Goal: Task Accomplishment & Management: Complete application form

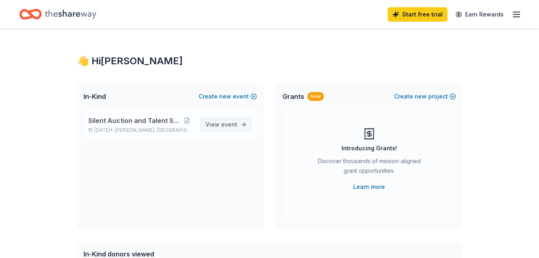
click at [225, 129] on link "View event" at bounding box center [226, 124] width 52 height 14
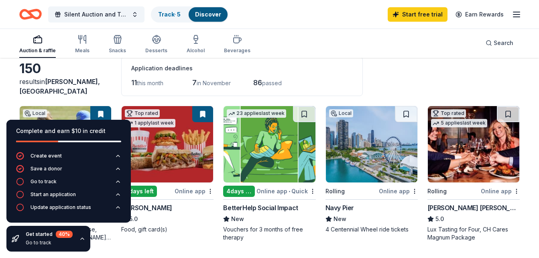
scroll to position [35, 0]
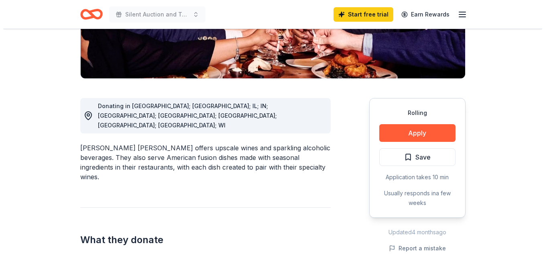
scroll to position [190, 0]
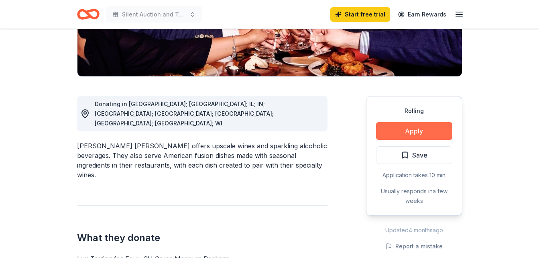
click at [419, 122] on button "Apply" at bounding box center [414, 131] width 76 height 18
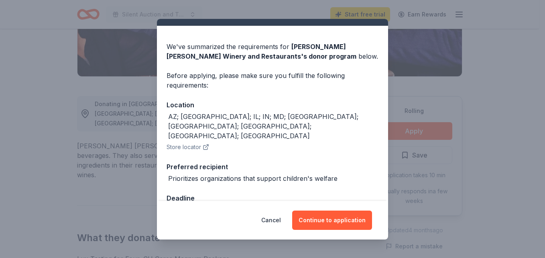
scroll to position [22, 0]
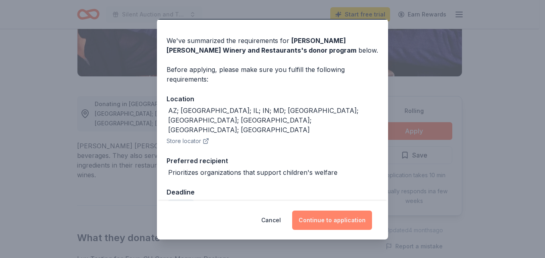
click at [341, 217] on button "Continue to application" at bounding box center [332, 219] width 80 height 19
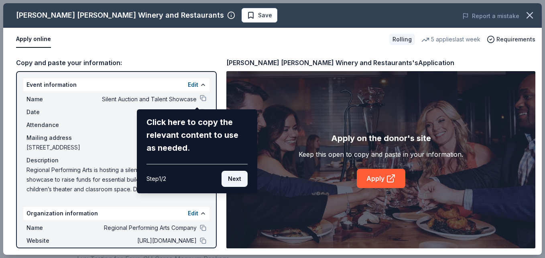
click at [238, 179] on button "Next" at bounding box center [235, 179] width 26 height 16
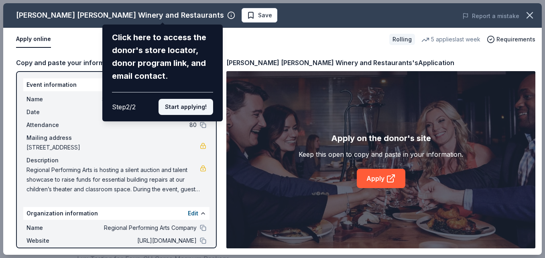
click at [192, 106] on button "Start applying!" at bounding box center [186, 107] width 55 height 16
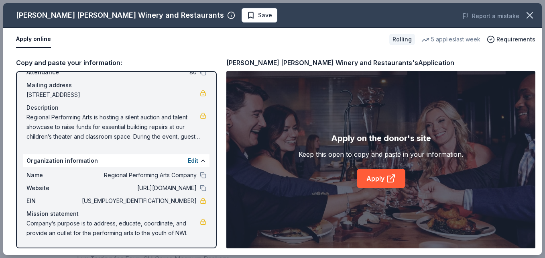
scroll to position [0, 0]
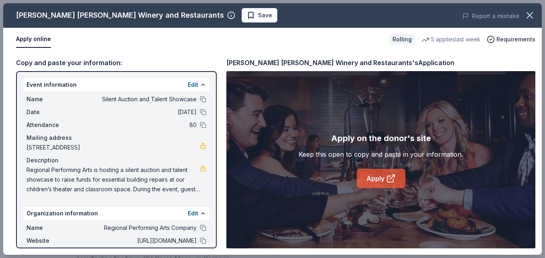
click at [376, 175] on link "Apply" at bounding box center [381, 178] width 49 height 19
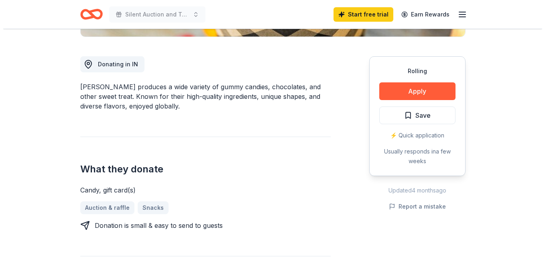
scroll to position [209, 0]
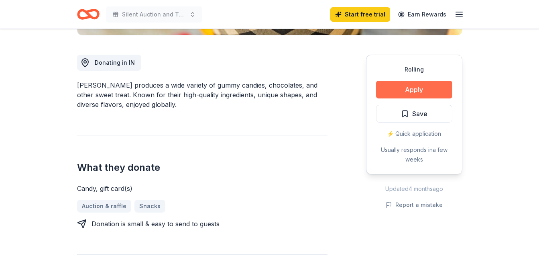
click at [427, 91] on button "Apply" at bounding box center [414, 90] width 76 height 18
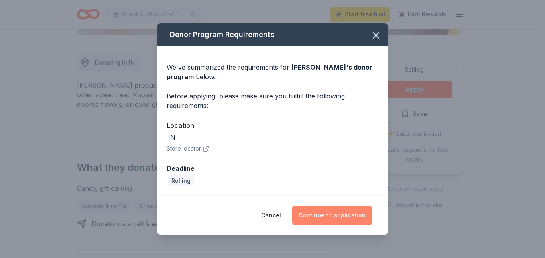
click at [337, 212] on button "Continue to application" at bounding box center [332, 215] width 80 height 19
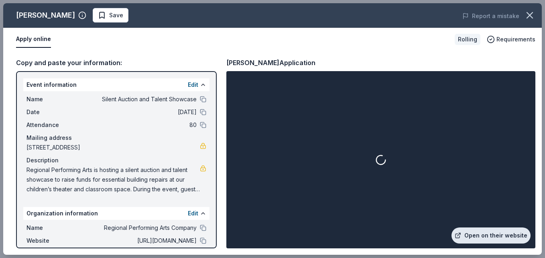
drag, startPoint x: 337, startPoint y: 212, endPoint x: 492, endPoint y: 233, distance: 156.7
click at [492, 233] on div "Open on their website" at bounding box center [381, 160] width 306 height 174
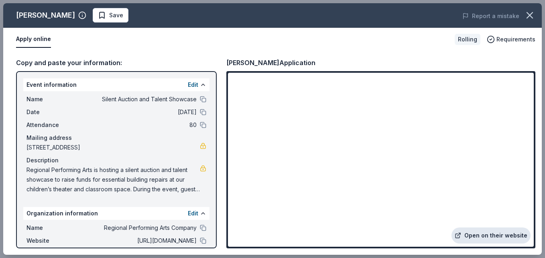
click at [482, 235] on link "Open on their website" at bounding box center [491, 235] width 79 height 16
